Goal: Task Accomplishment & Management: Use online tool/utility

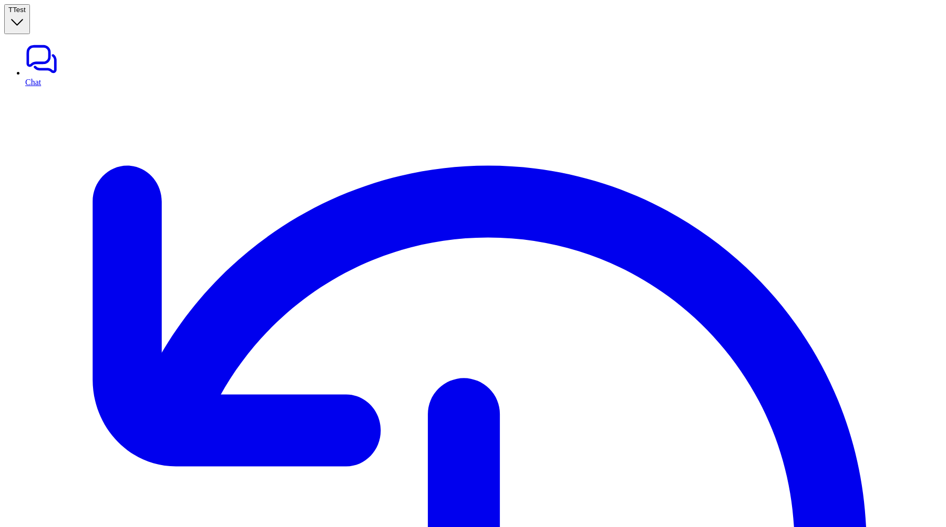
type input "*****"
